Goal: Contribute content: Add original content to the website for others to see

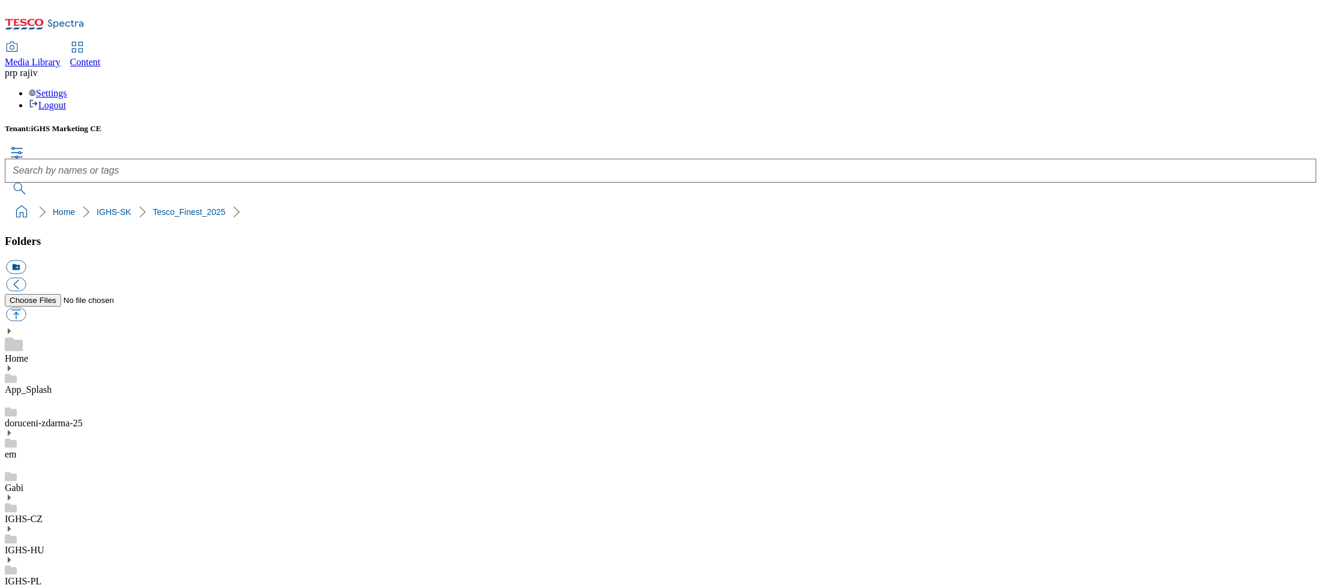
scroll to position [108, 0]
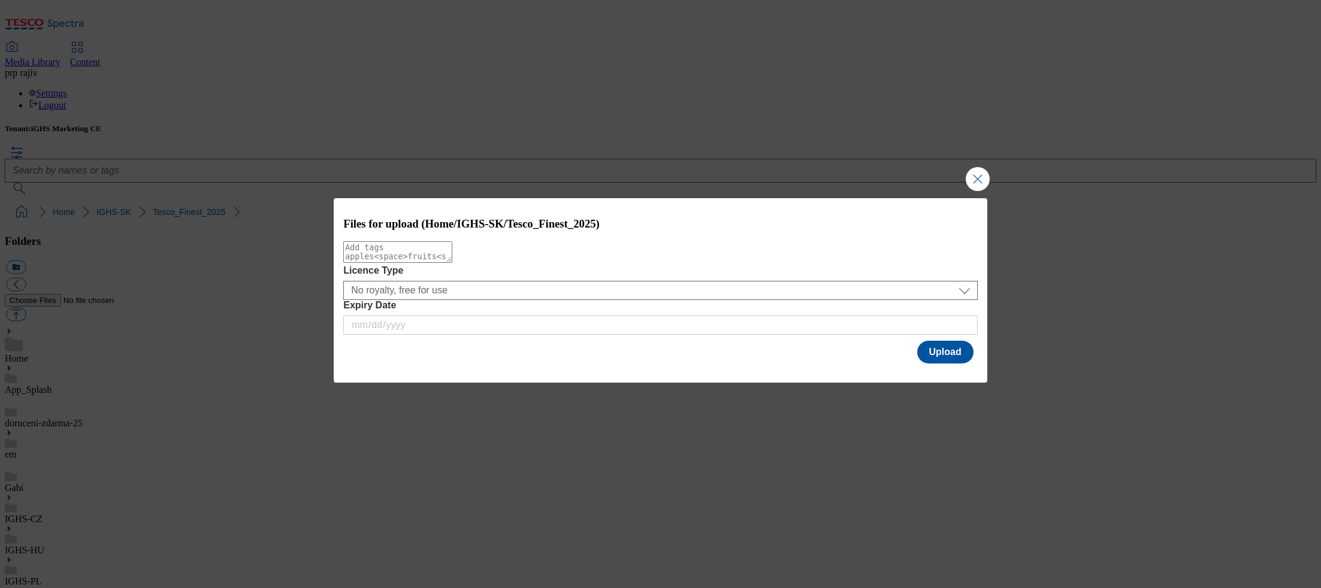
drag, startPoint x: 619, startPoint y: 273, endPoint x: 626, endPoint y: 268, distance: 8.3
click at [452, 263] on textarea "Modal" at bounding box center [397, 252] width 109 height 22
paste textarea "grad_bg2"
type textarea "grad_bg2"
drag, startPoint x: 944, startPoint y: 358, endPoint x: 938, endPoint y: 359, distance: 6.6
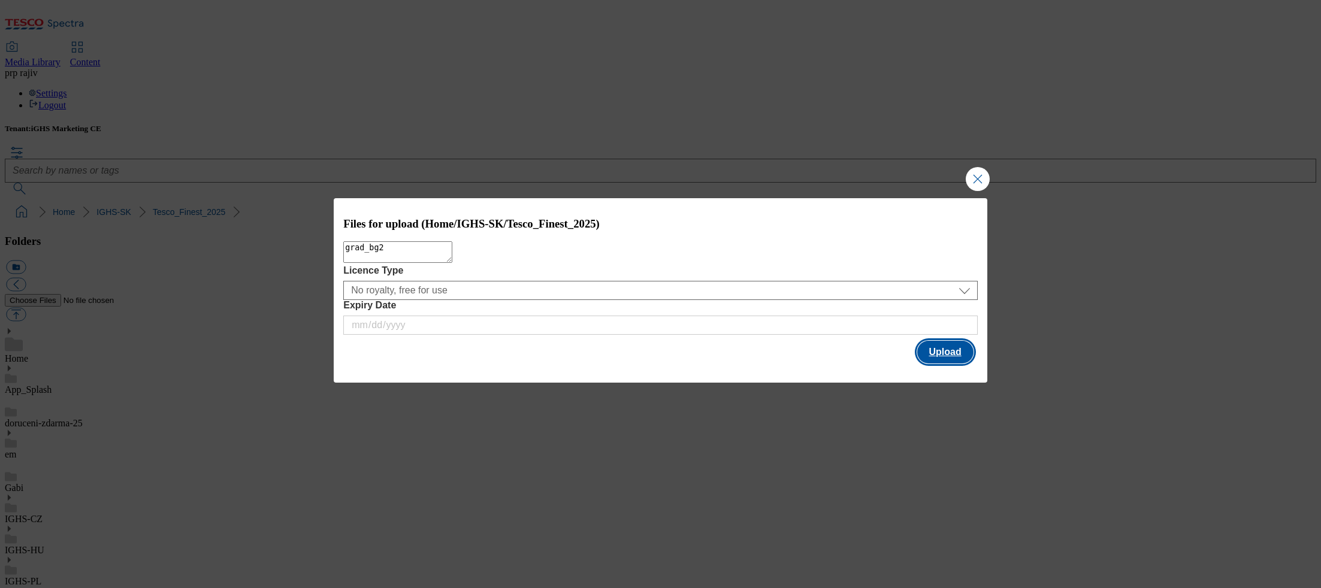
click at [945, 358] on button "Upload" at bounding box center [945, 352] width 56 height 23
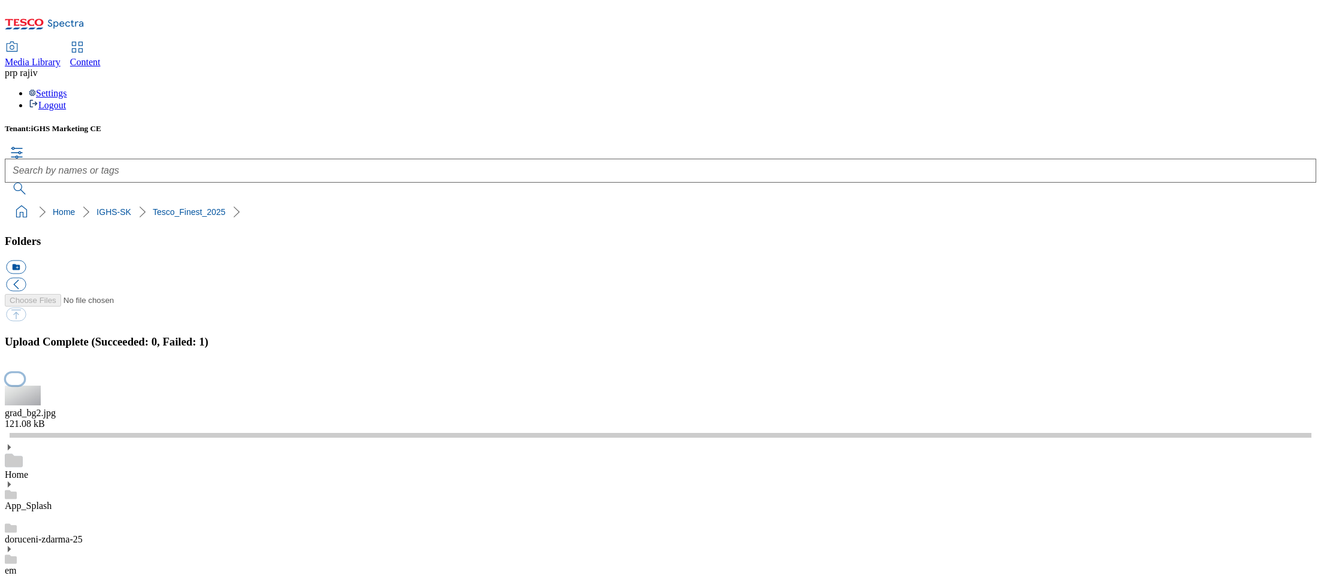
click at [24, 374] on button "button" at bounding box center [15, 379] width 18 height 11
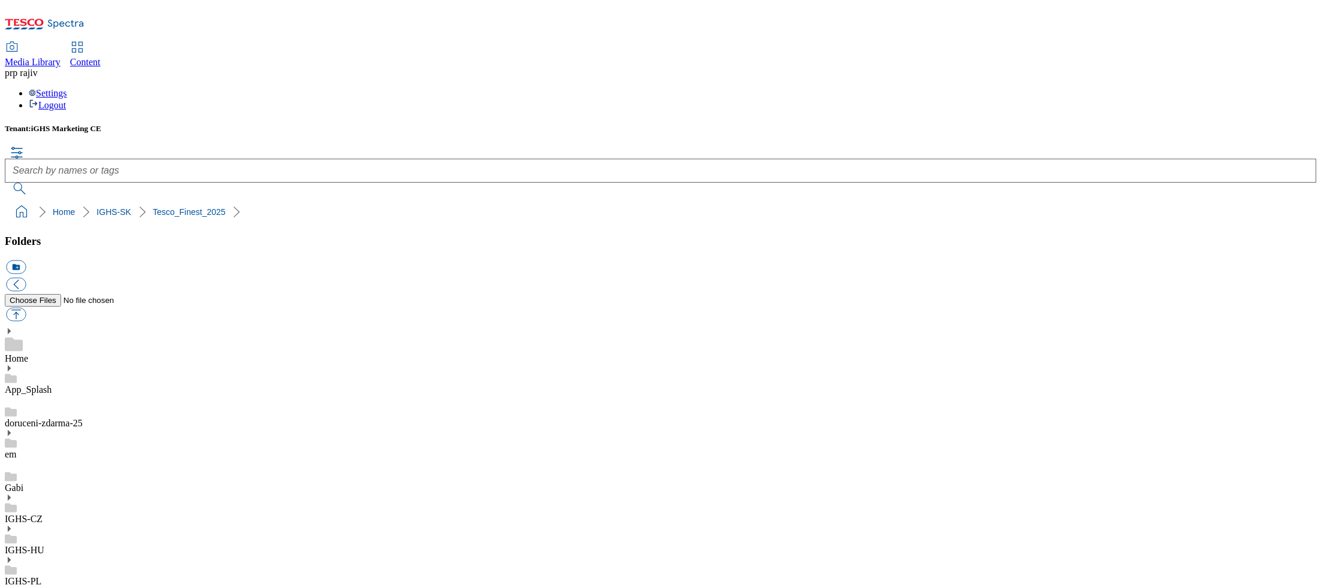
scroll to position [0, 0]
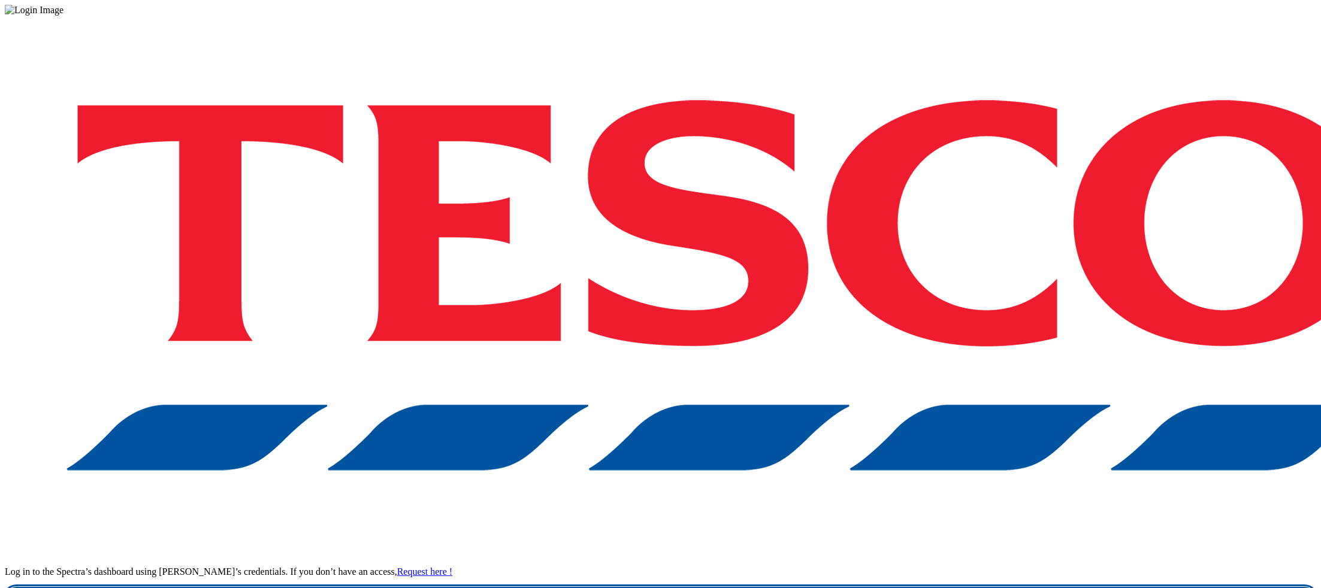
click at [982, 587] on link "Login" at bounding box center [660, 599] width 1311 height 24
click at [987, 587] on link "Login" at bounding box center [660, 599] width 1311 height 24
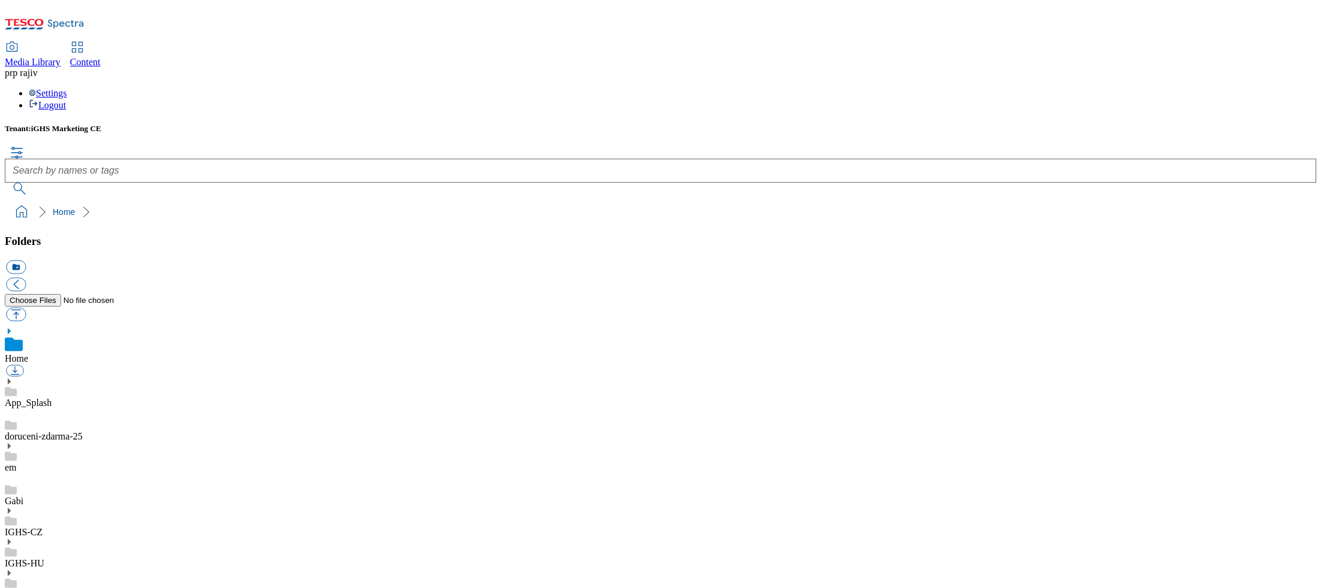
click at [13, 587] on icon at bounding box center [9, 591] width 8 height 8
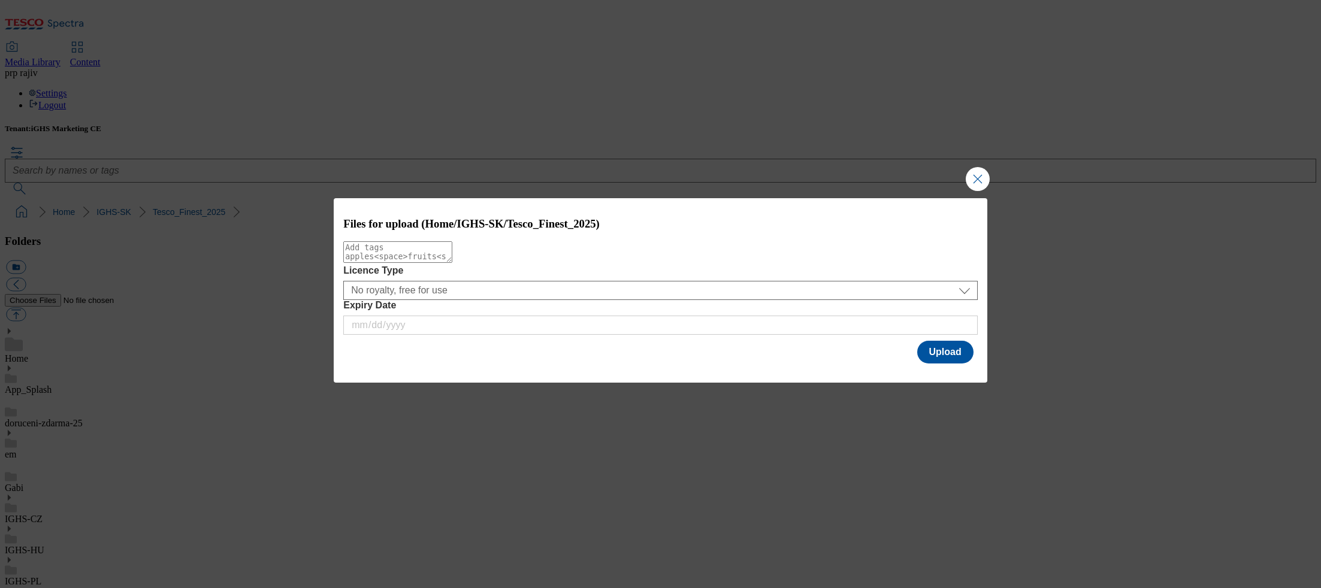
click at [452, 263] on textarea "Modal" at bounding box center [397, 252] width 109 height 22
paste textarea "grad_bg2"
type textarea "grad_bg2"
click at [940, 356] on button "Upload" at bounding box center [945, 352] width 56 height 23
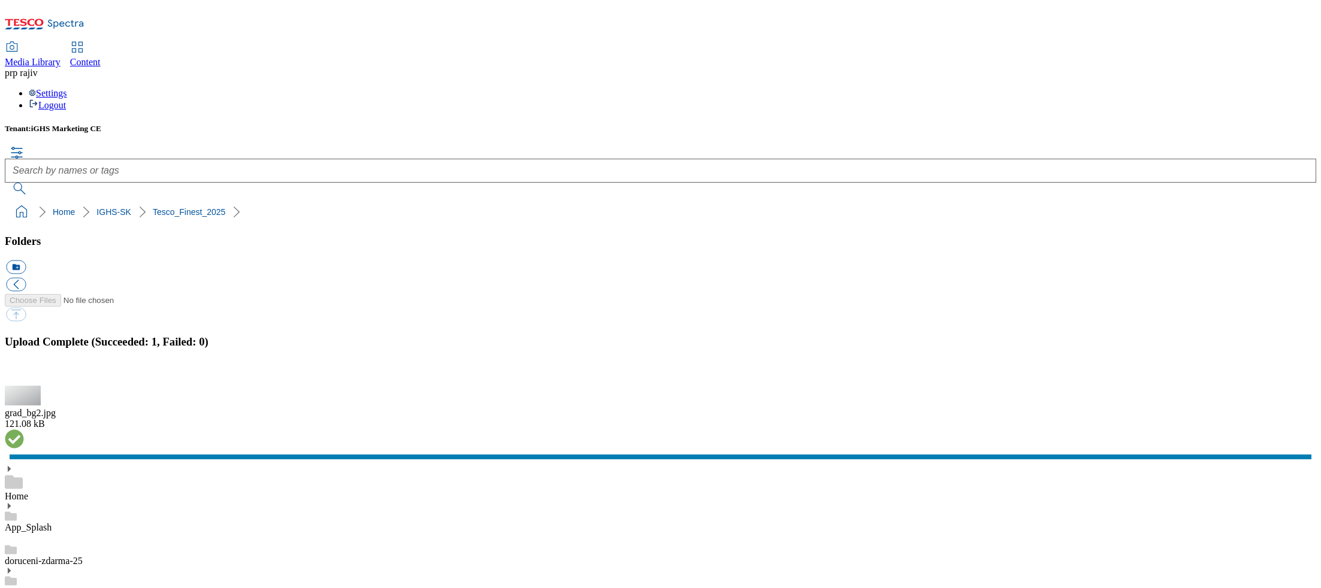
click at [24, 374] on button "button" at bounding box center [15, 379] width 18 height 11
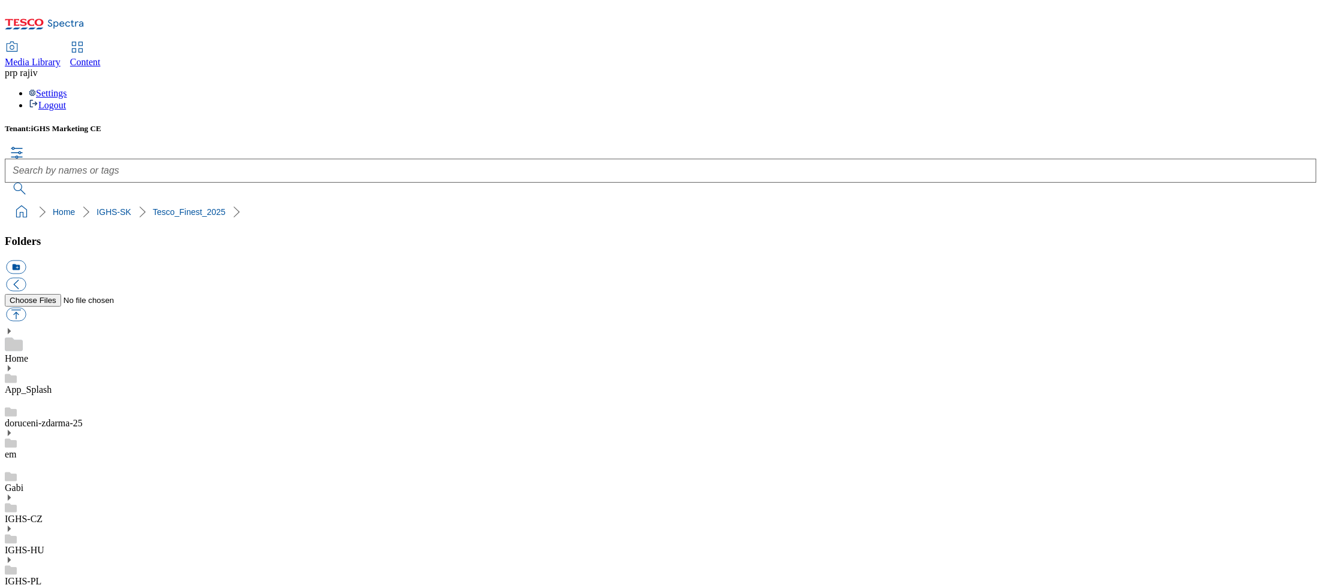
scroll to position [250, 0]
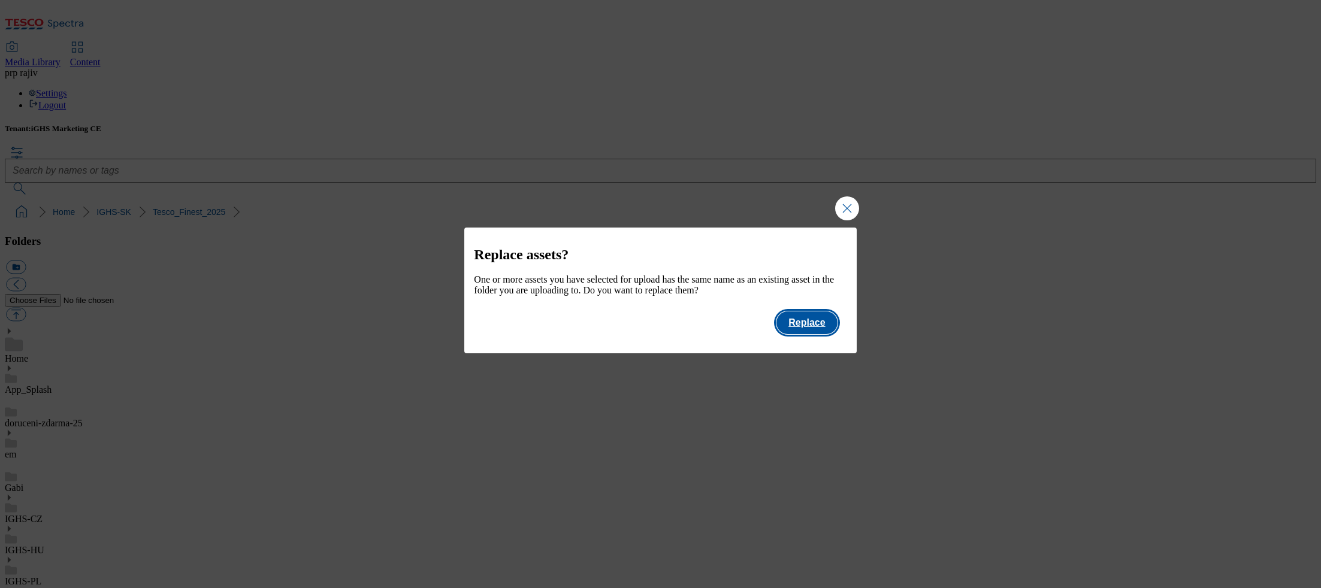
click at [804, 325] on button "Replace" at bounding box center [806, 322] width 60 height 23
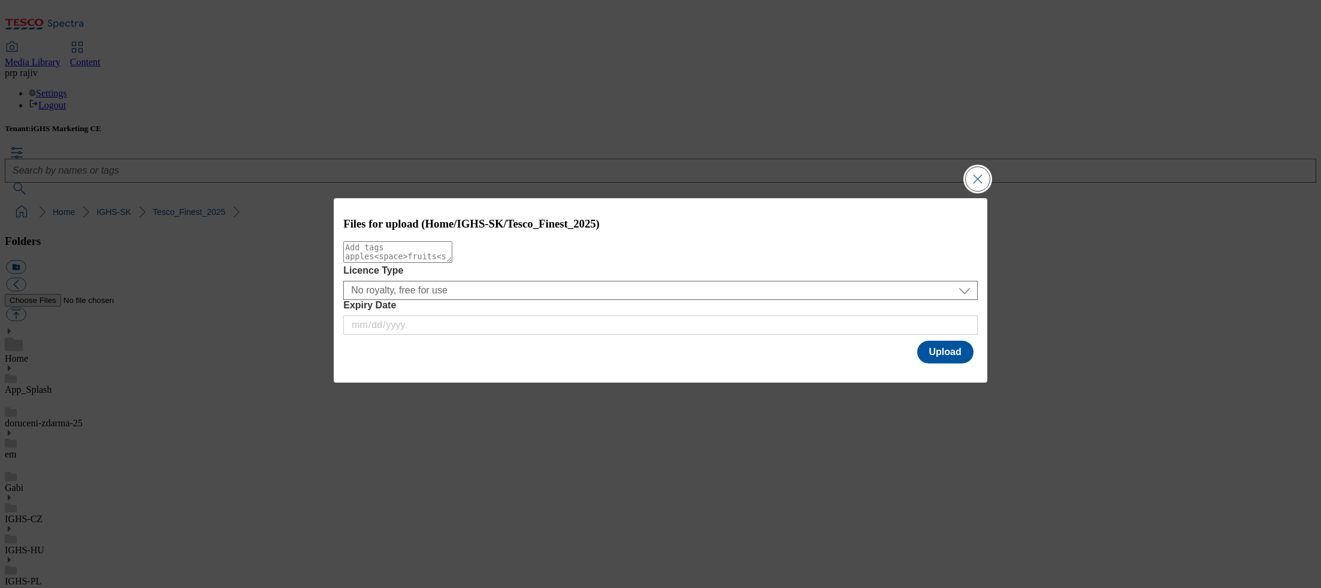
click at [980, 178] on button "Close Modal" at bounding box center [977, 179] width 24 height 24
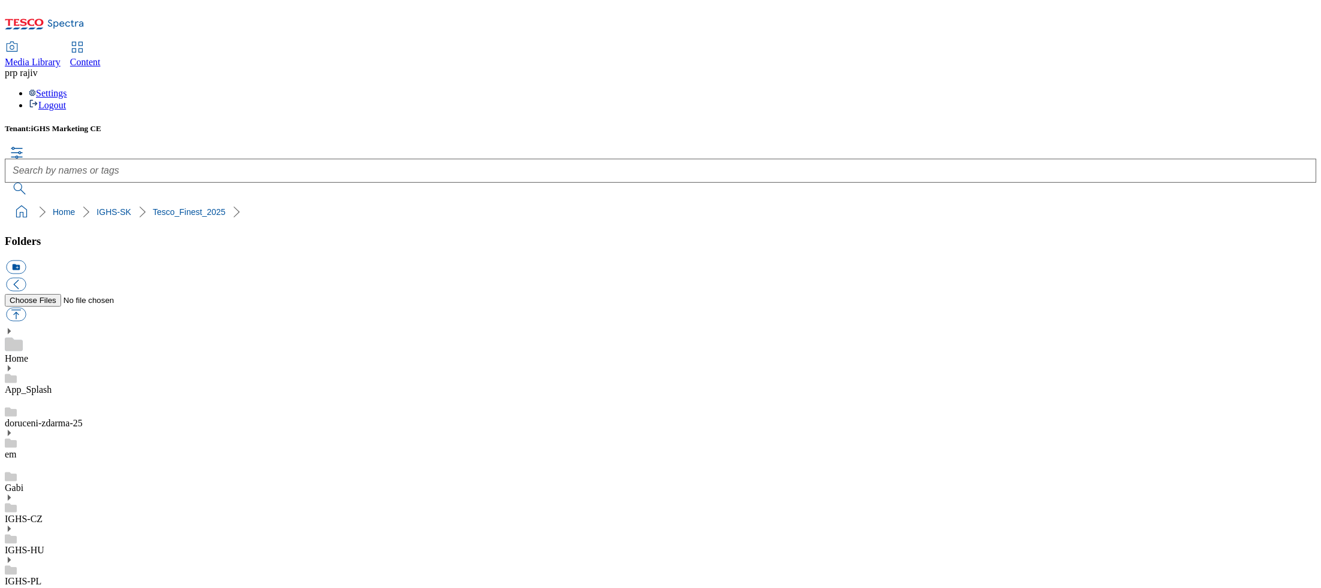
scroll to position [0, 0]
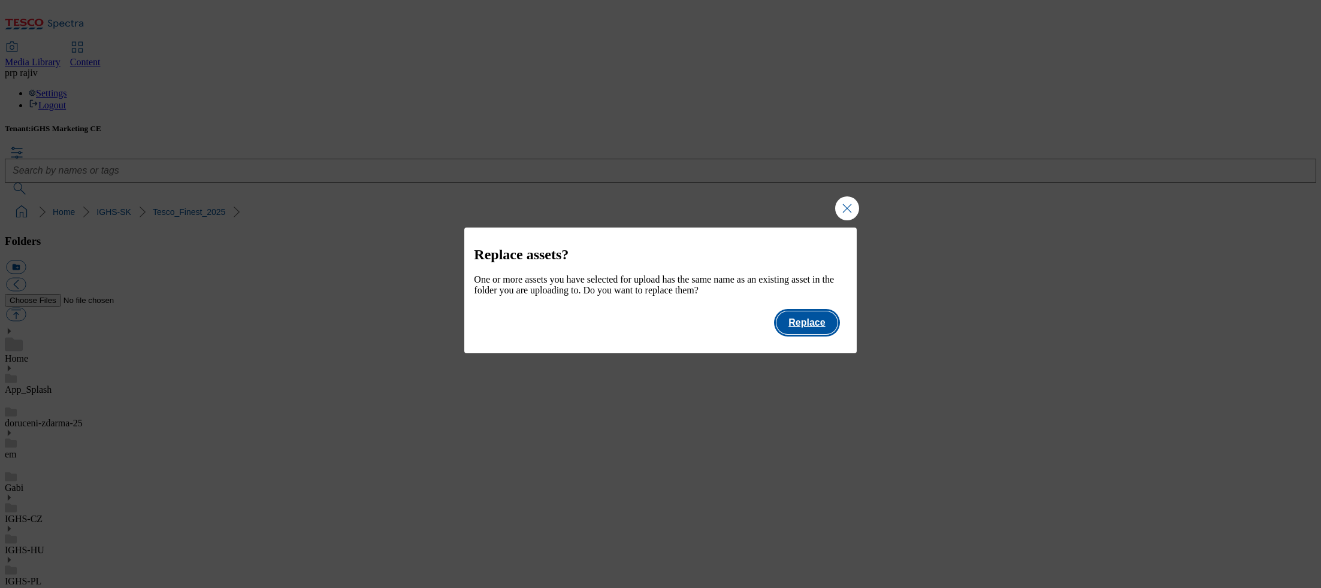
click at [816, 329] on button "Replace" at bounding box center [806, 322] width 60 height 23
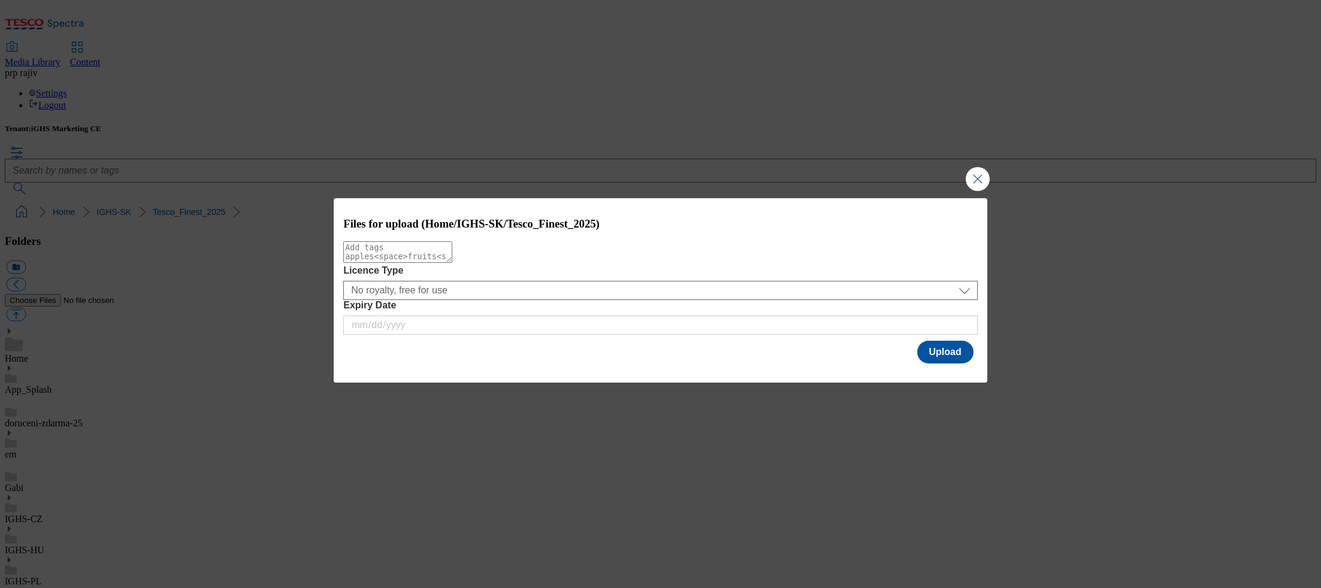
click at [452, 262] on textarea "Modal" at bounding box center [397, 252] width 109 height 22
paste textarea "grad_bg2"
type textarea "grad_bg2"
click at [953, 356] on button "Upload" at bounding box center [945, 352] width 56 height 23
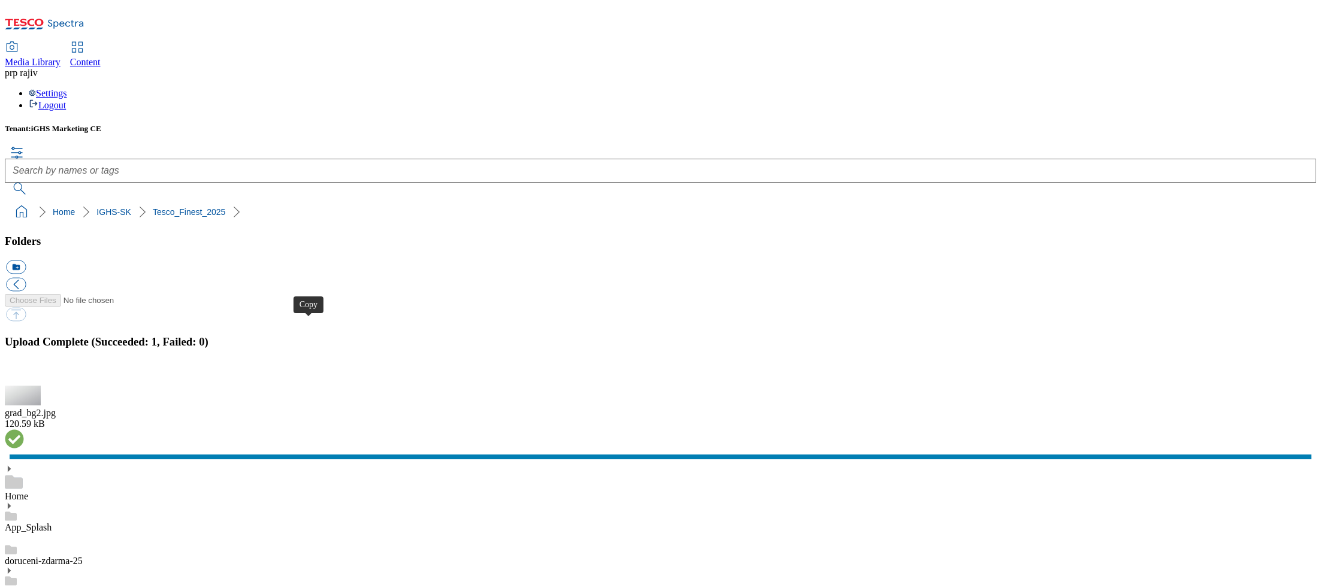
drag, startPoint x: 308, startPoint y: 329, endPoint x: 319, endPoint y: 314, distance: 18.3
drag, startPoint x: 1306, startPoint y: 335, endPoint x: 1287, endPoint y: 337, distance: 18.7
click at [24, 374] on button "button" at bounding box center [15, 379] width 18 height 11
